Goal: Navigation & Orientation: Find specific page/section

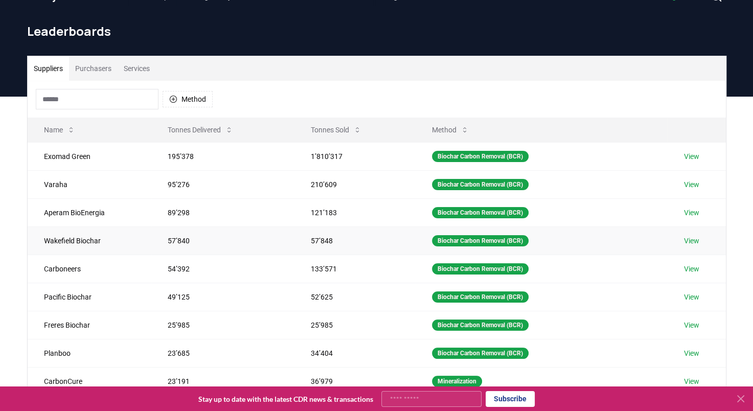
scroll to position [21, 0]
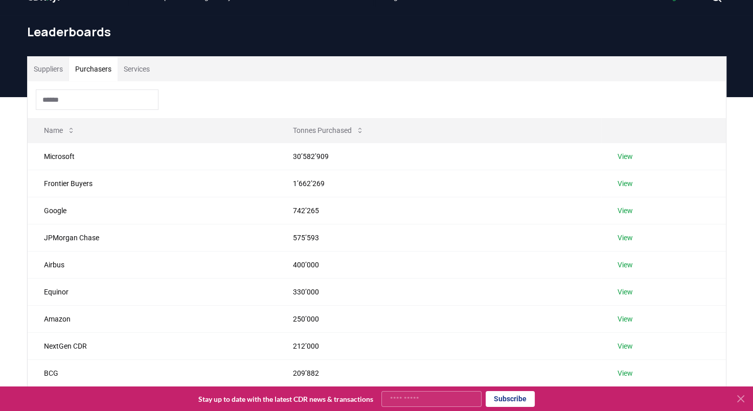
click at [94, 69] on button "Purchasers" at bounding box center [93, 69] width 49 height 25
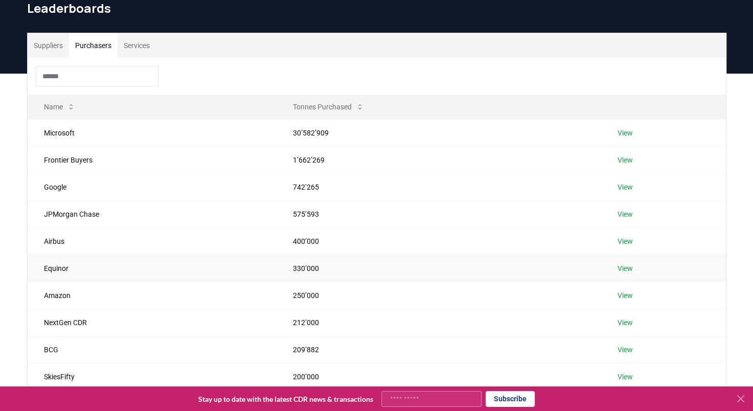
scroll to position [41, 0]
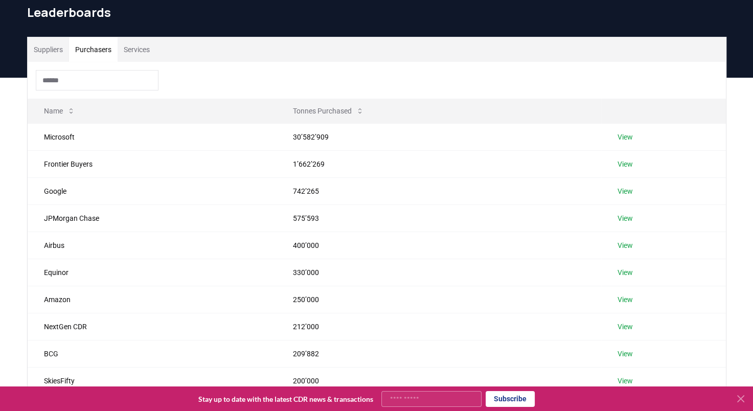
click at [138, 45] on button "Services" at bounding box center [137, 49] width 38 height 25
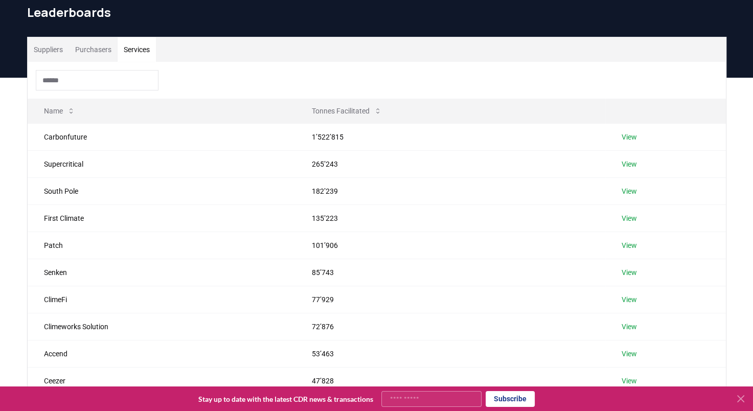
click at [57, 49] on button "Suppliers" at bounding box center [48, 49] width 41 height 25
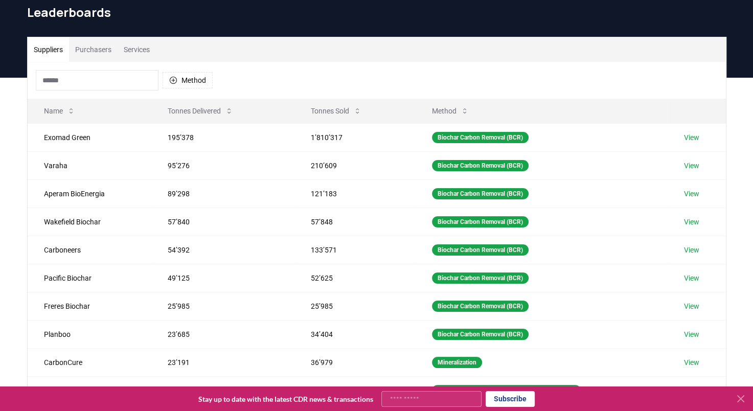
click at [143, 52] on button "Services" at bounding box center [137, 49] width 38 height 25
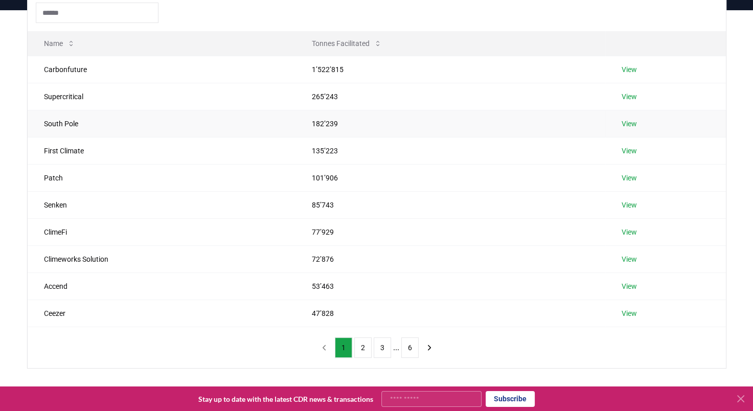
scroll to position [111, 0]
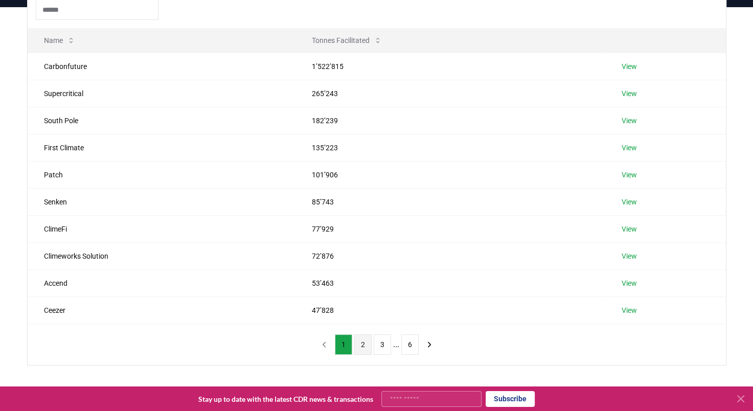
click at [362, 346] on button "2" at bounding box center [362, 344] width 17 height 20
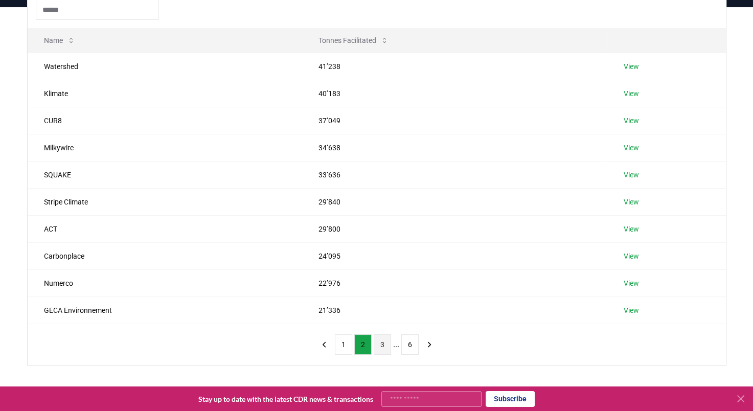
click at [387, 350] on button "3" at bounding box center [382, 344] width 17 height 20
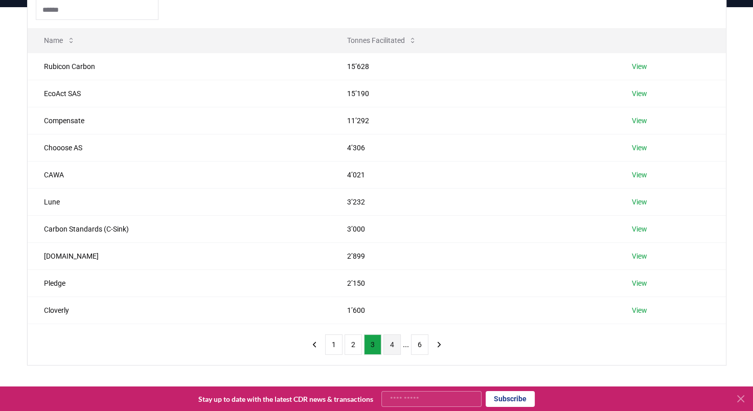
click at [393, 348] on button "4" at bounding box center [391, 344] width 17 height 20
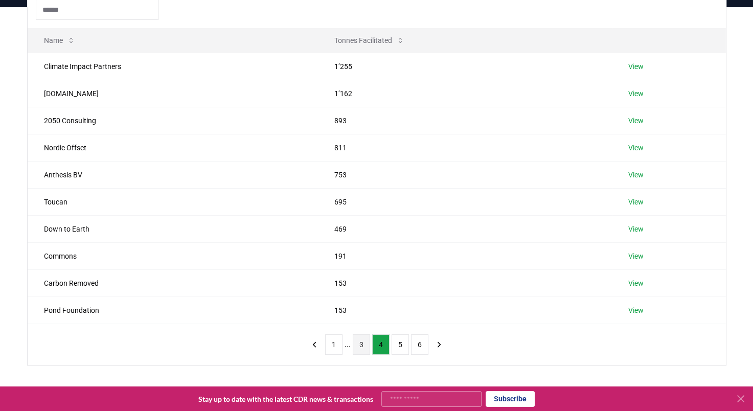
click at [364, 348] on button "3" at bounding box center [361, 344] width 17 height 20
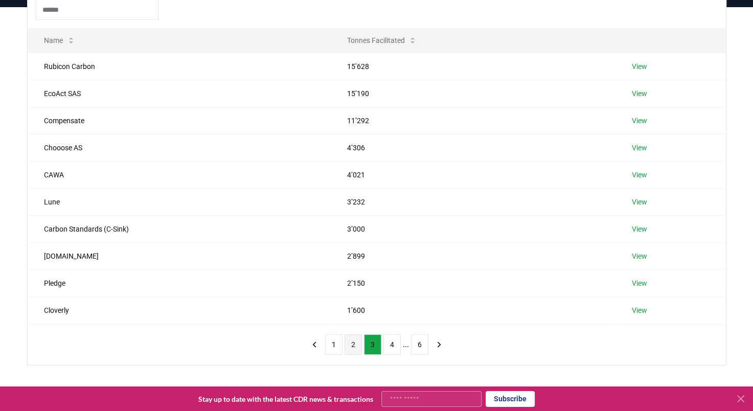
click at [355, 346] on button "2" at bounding box center [353, 344] width 17 height 20
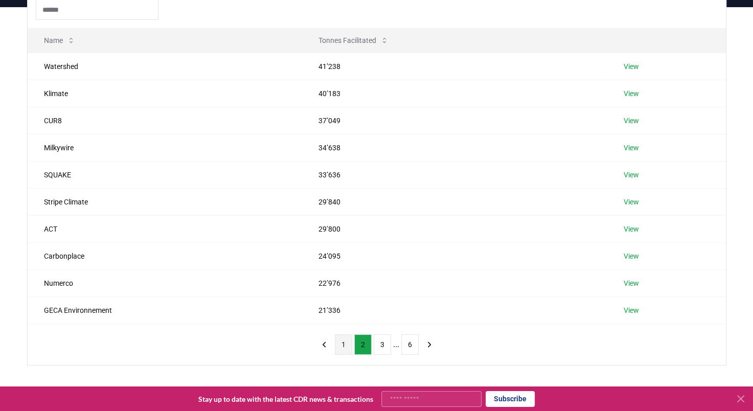
click at [345, 344] on button "1" at bounding box center [343, 344] width 17 height 20
